Goal: Find specific page/section: Find specific page/section

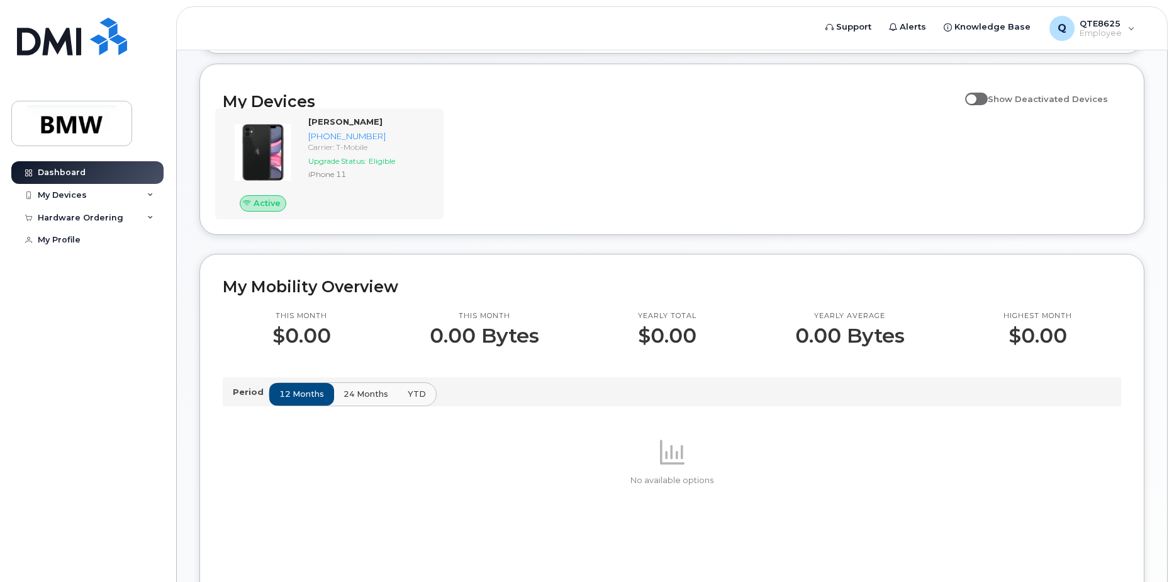
scroll to position [126, 0]
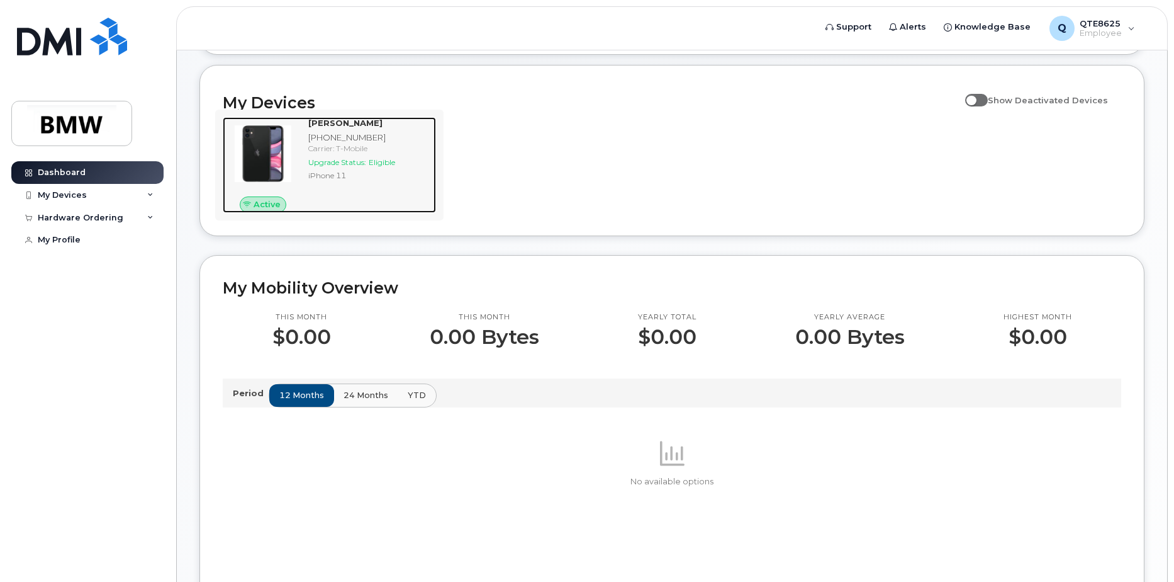
click at [301, 190] on div at bounding box center [263, 153] width 81 height 73
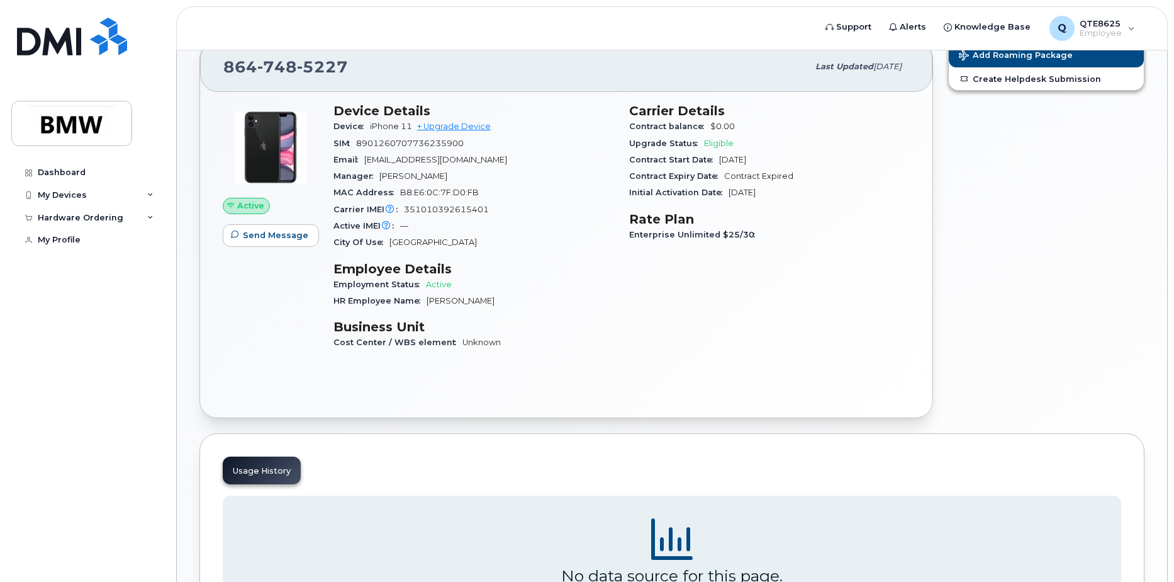
scroll to position [63, 0]
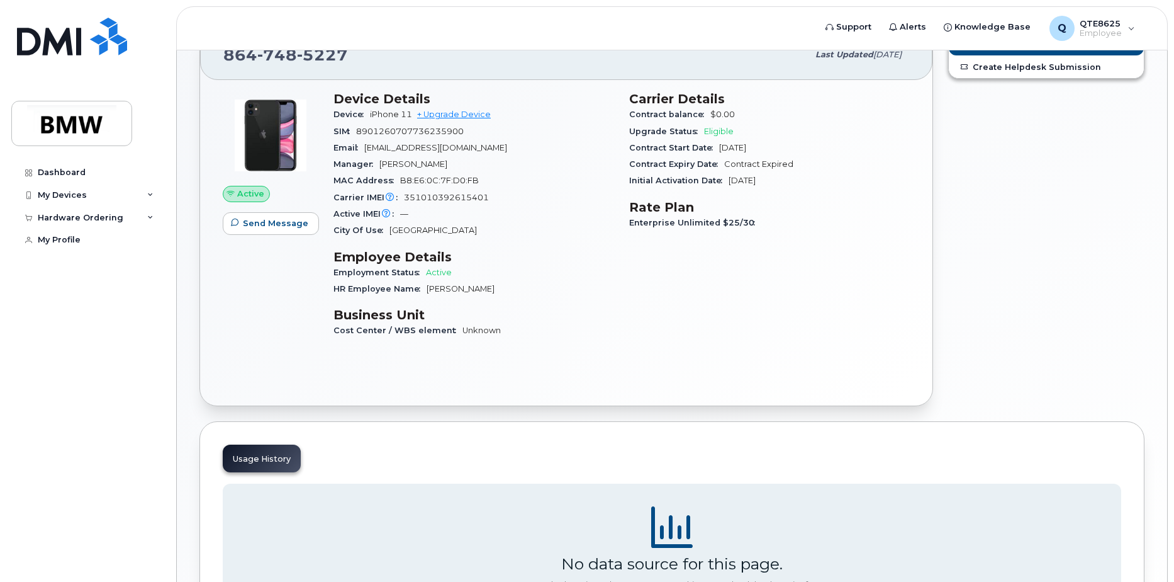
click at [247, 195] on span "Active" at bounding box center [250, 194] width 27 height 12
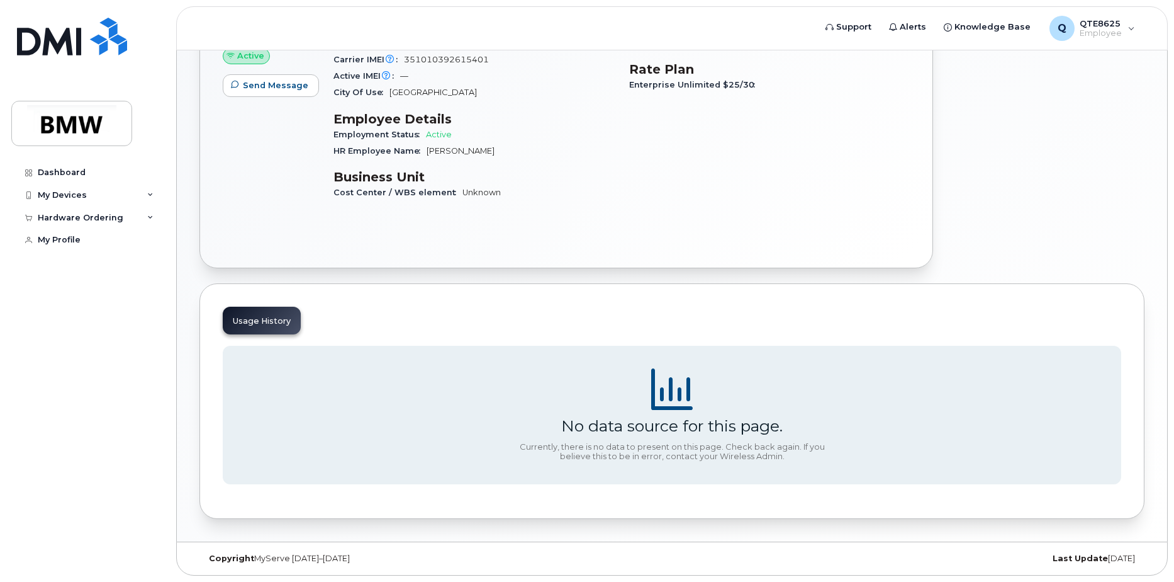
scroll to position [0, 0]
